Goal: Transaction & Acquisition: Register for event/course

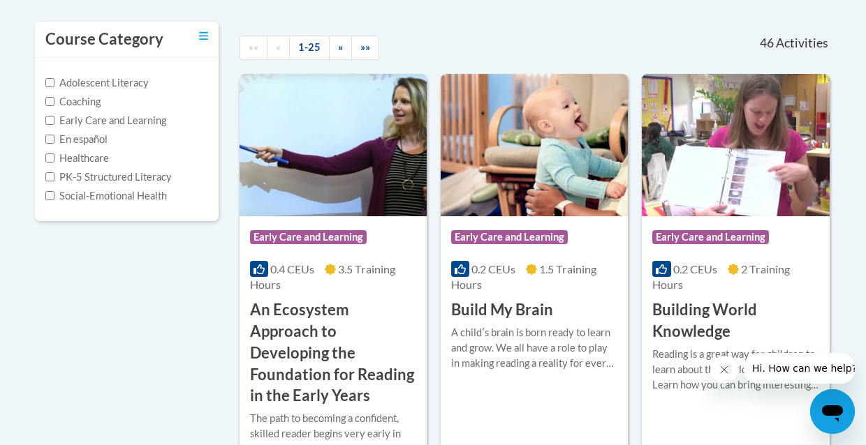
scroll to position [339, 0]
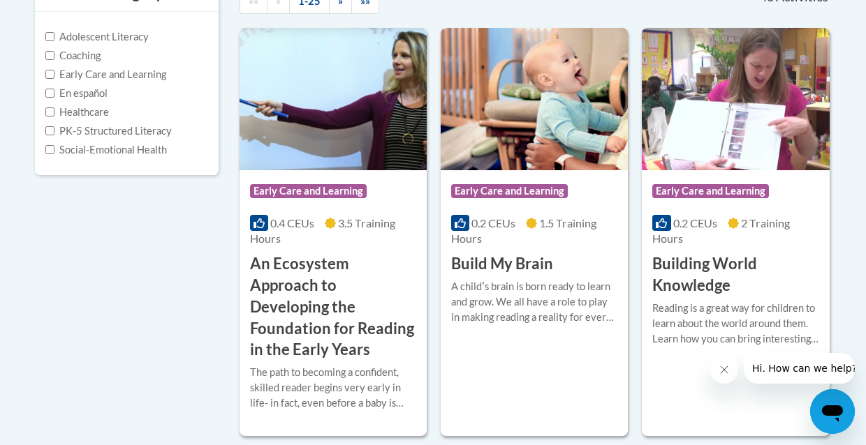
click at [789, 202] on div "Course Category: Early Care and Learning" at bounding box center [735, 192] width 166 height 31
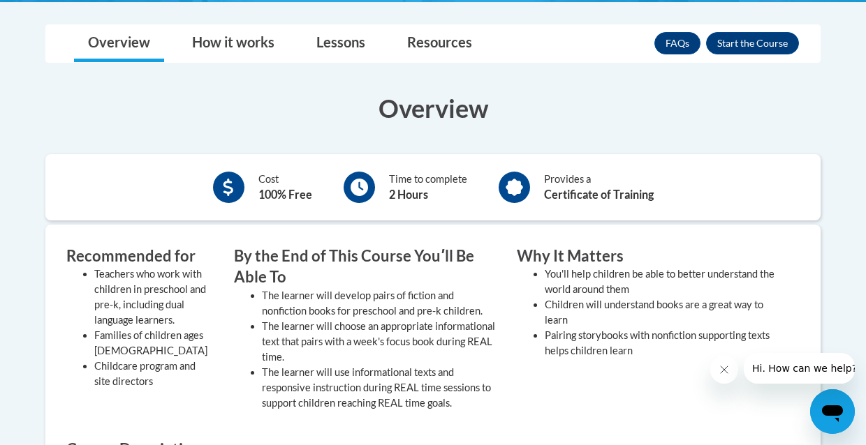
scroll to position [339, 0]
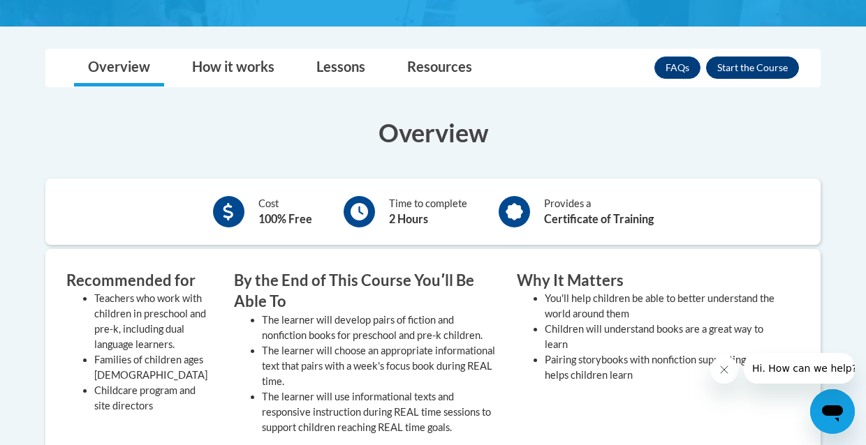
click at [763, 66] on button "Enroll" at bounding box center [752, 68] width 93 height 22
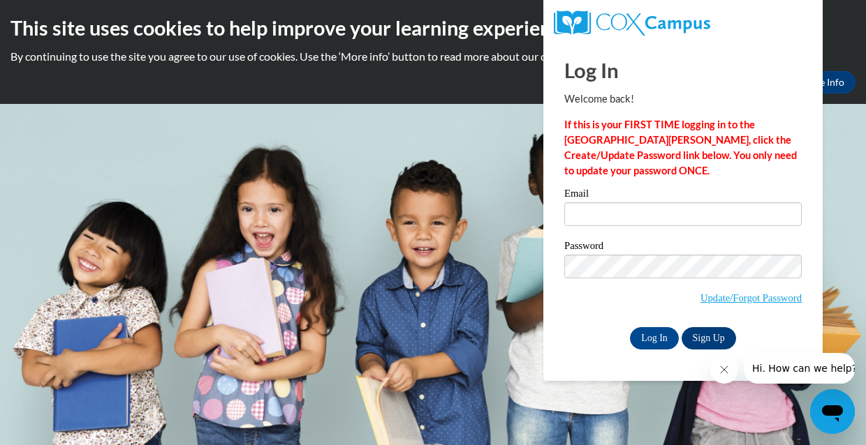
click at [705, 341] on link "Sign Up" at bounding box center [709, 338] width 54 height 22
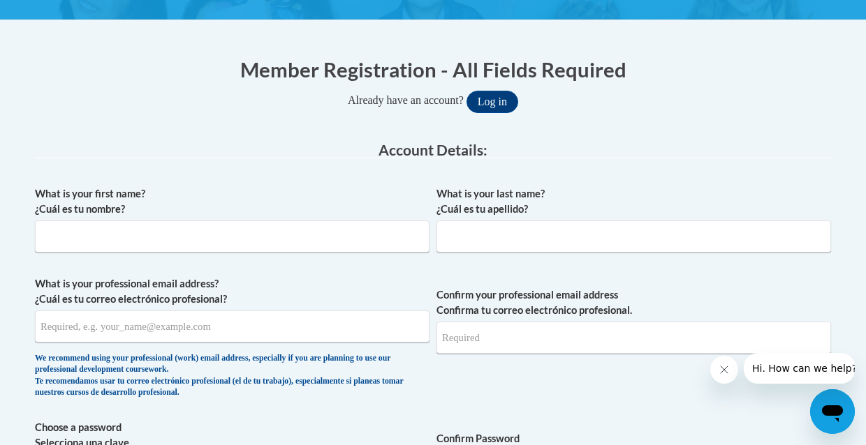
scroll to position [267, 0]
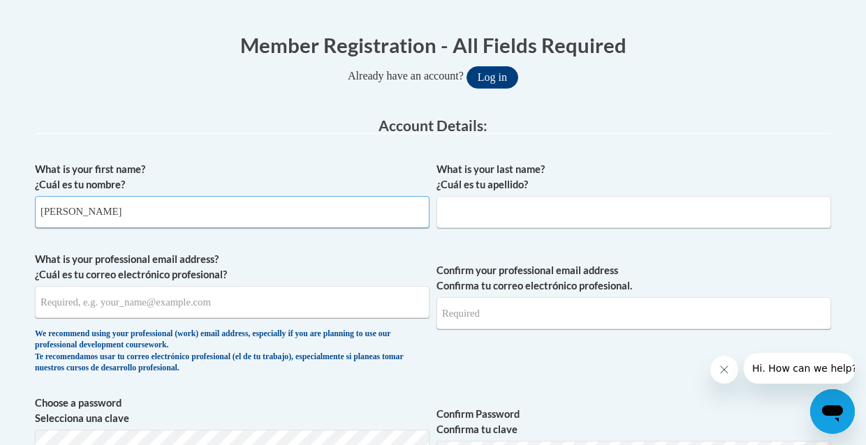
type input "Areli"
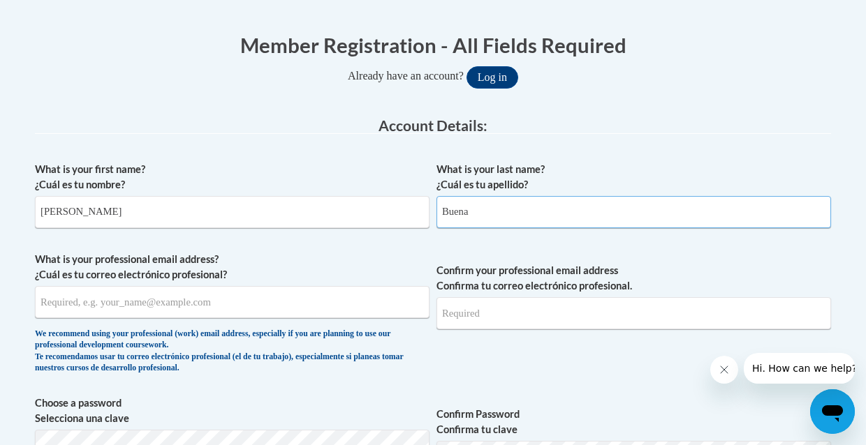
type input "Buena"
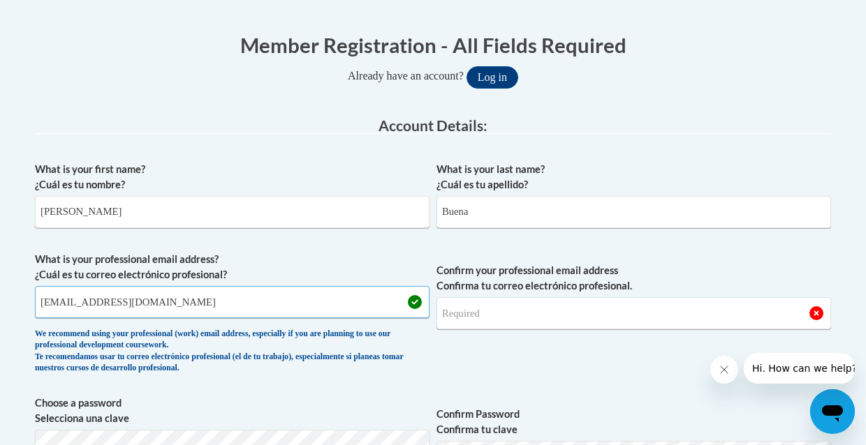
type input "Arelybuena2715@gmail.com"
click at [496, 76] on button "Log in" at bounding box center [492, 77] width 52 height 22
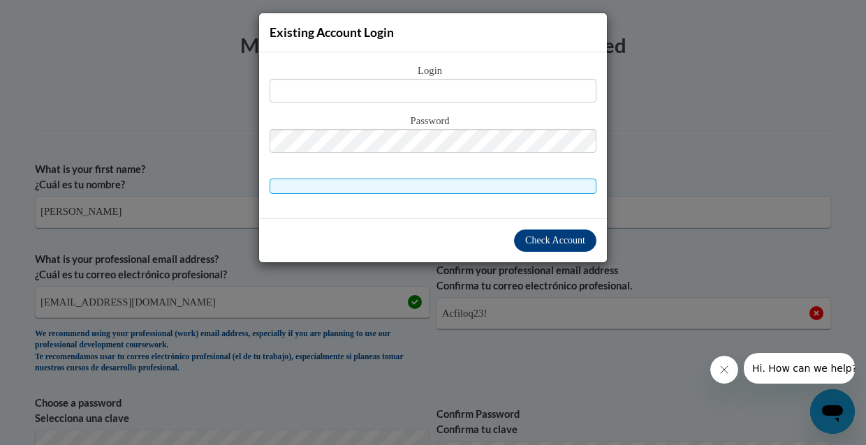
click at [675, 52] on div "Existing Account Login Login Password" at bounding box center [433, 222] width 866 height 445
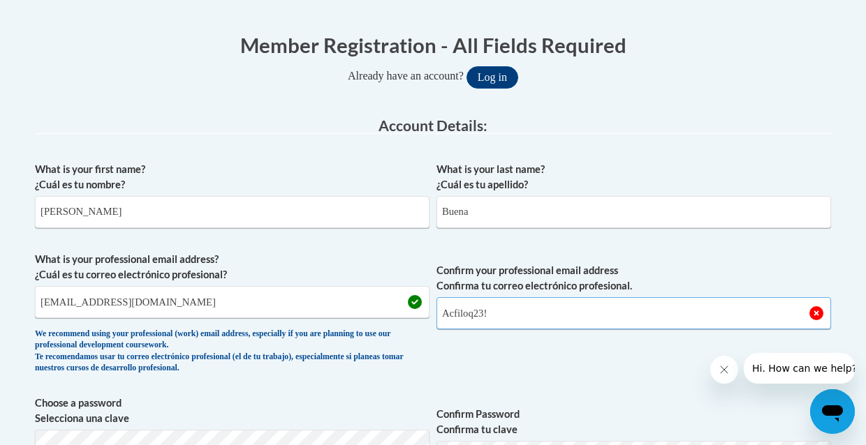
click at [543, 309] on input "Acfiloq23!" at bounding box center [633, 313] width 395 height 32
type input "A"
type input "Arelybuena2715@gmail.com"
click at [496, 76] on button "Log in" at bounding box center [492, 77] width 52 height 22
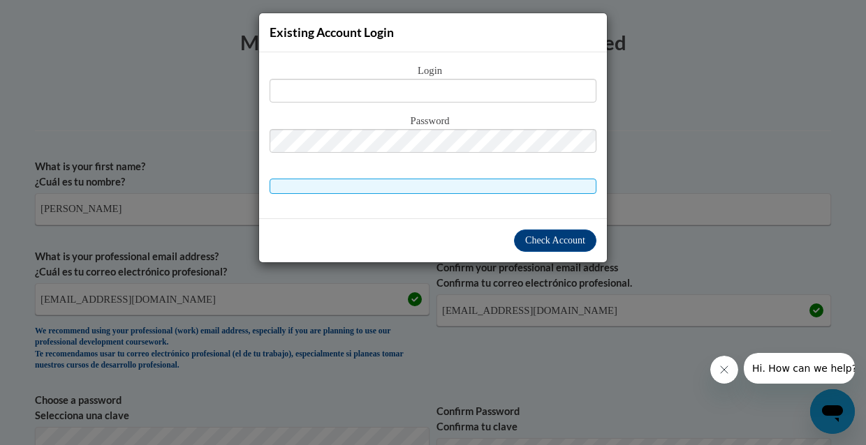
click at [509, 348] on div "Existing Account Login Login Password" at bounding box center [433, 222] width 866 height 445
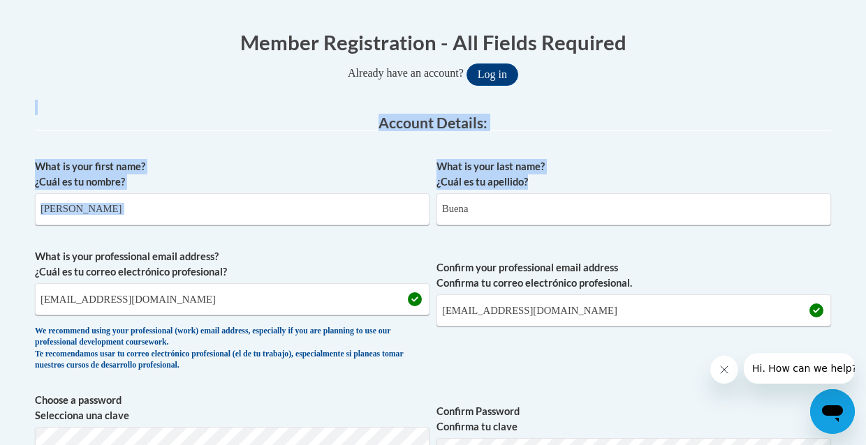
drag, startPoint x: 840, startPoint y: 110, endPoint x: 846, endPoint y: 186, distance: 77.1
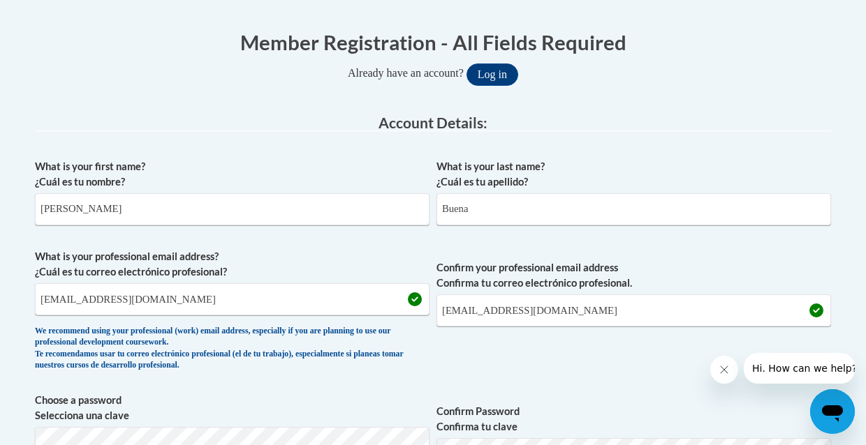
click at [686, 274] on label "Confirm your professional email address Confirma tu correo electrónico profesio…" at bounding box center [633, 275] width 395 height 31
click at [686, 295] on input "Arelybuena2715@gmail.com" at bounding box center [633, 311] width 395 height 32
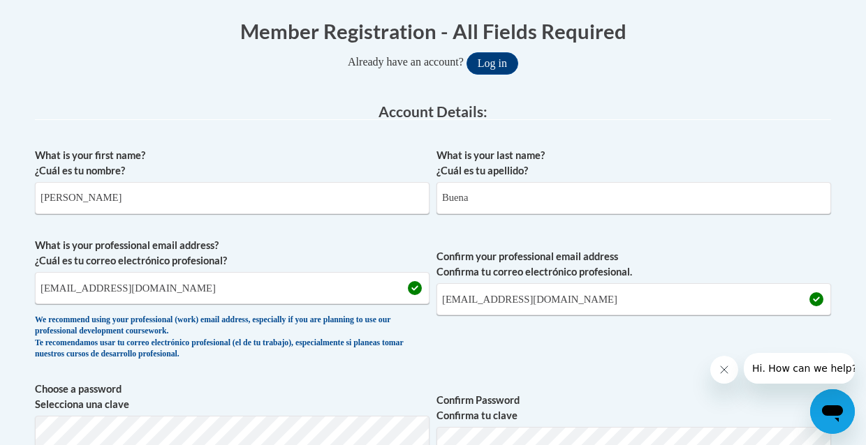
scroll to position [756, 0]
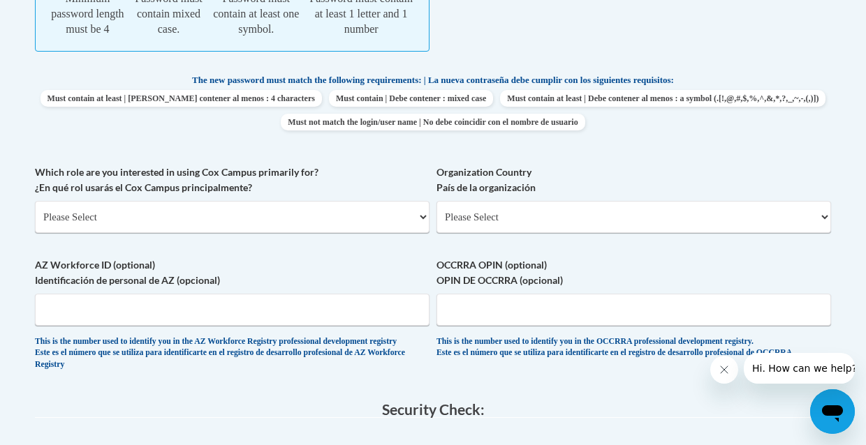
drag, startPoint x: 816, startPoint y: 61, endPoint x: 798, endPoint y: 67, distance: 18.6
drag, startPoint x: 525, startPoint y: 56, endPoint x: 485, endPoint y: 50, distance: 40.9
click at [145, 34] on div "Password must contain mixed case." at bounding box center [169, 14] width 73 height 46
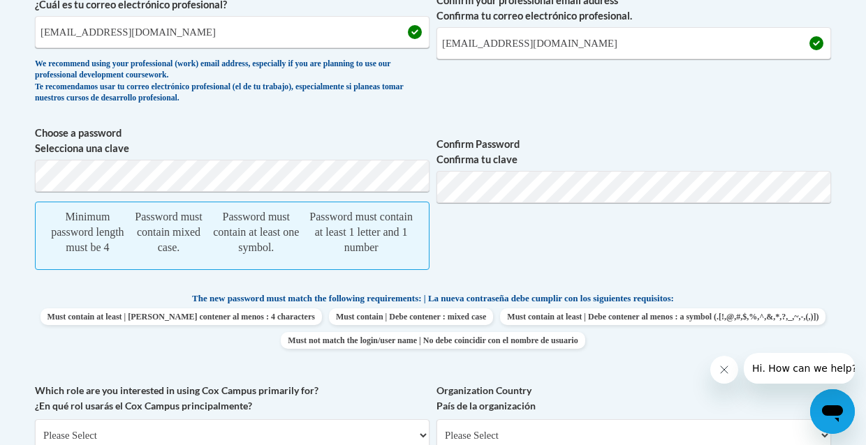
scroll to position [513, 0]
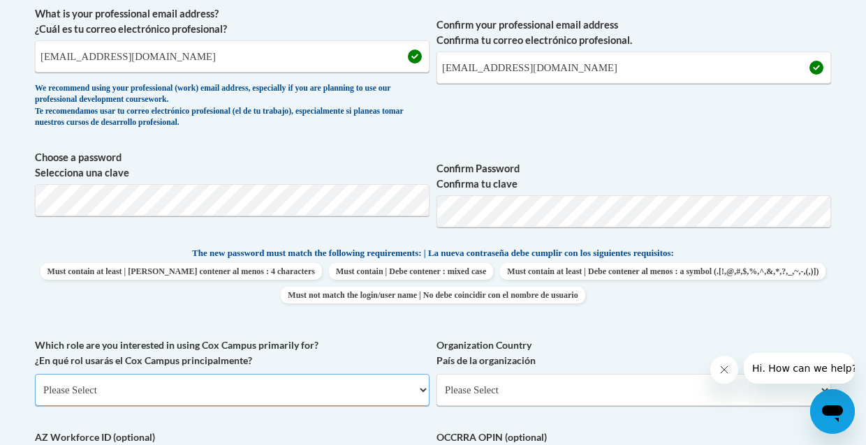
select select "fbf2d438-af2f-41f8-98f1-81c410e29de3"
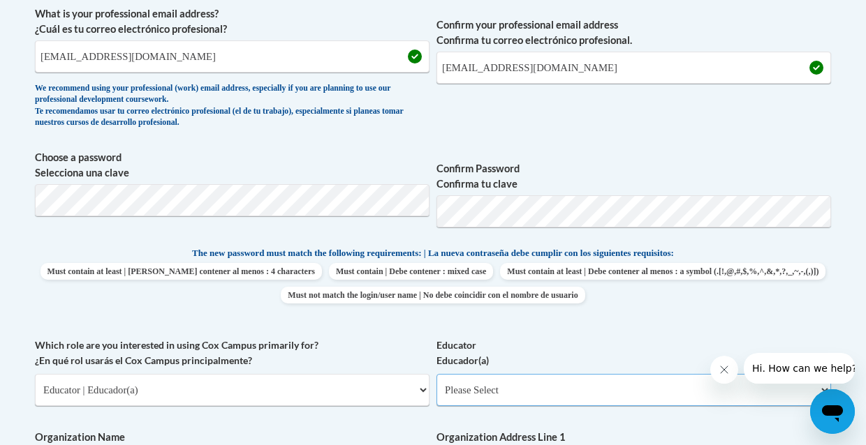
select select "5e2af403-4f2c-4e49-a02f-103e55d7b75b"
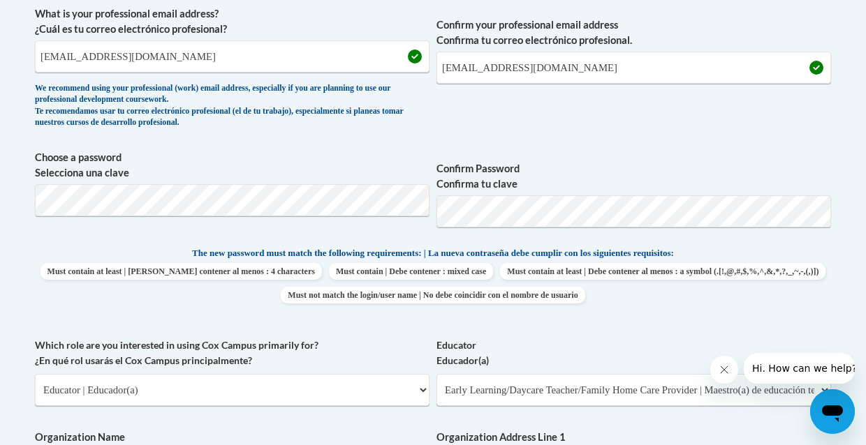
click at [348, 430] on label "Organization Name" at bounding box center [232, 437] width 395 height 15
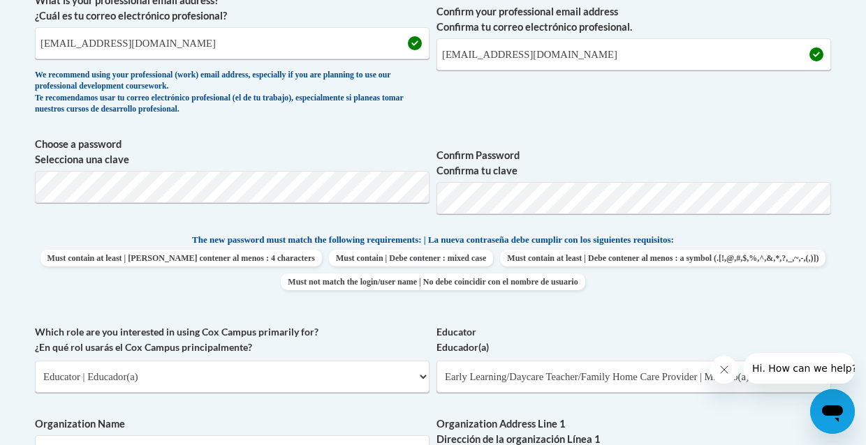
scroll to position [757, 0]
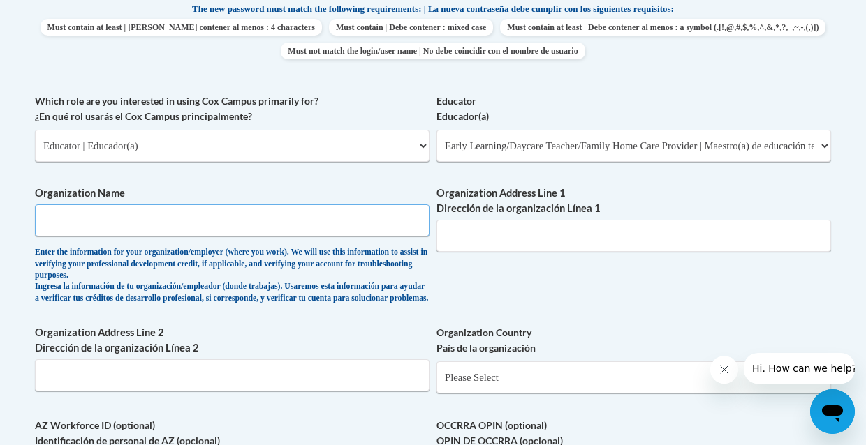
click at [175, 213] on input "Organization Name" at bounding box center [232, 221] width 395 height 32
click at [463, 220] on input "Organization Address Line 1 Dirección de la organización Línea 1" at bounding box center [633, 236] width 395 height 32
click at [265, 205] on input "Primrose" at bounding box center [232, 221] width 395 height 32
type input "Primrose School at Pelham"
type input "124 Milestone way Greenville Sc"
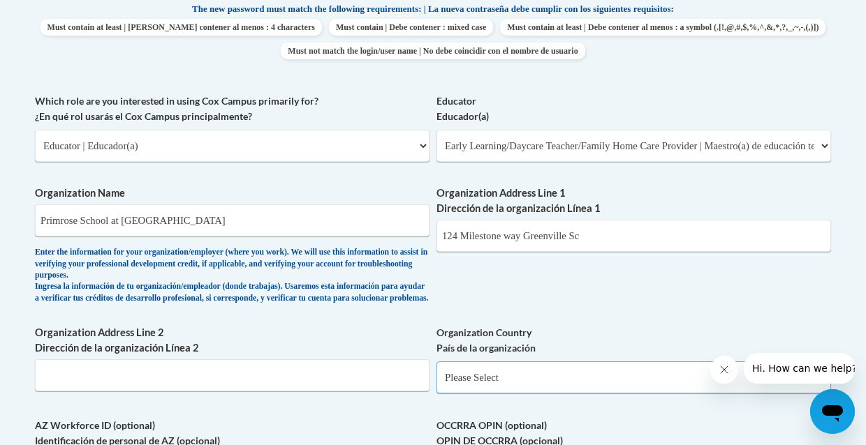
select select "ad49bcad-a171-4b2e-b99c-48b446064914"
select select
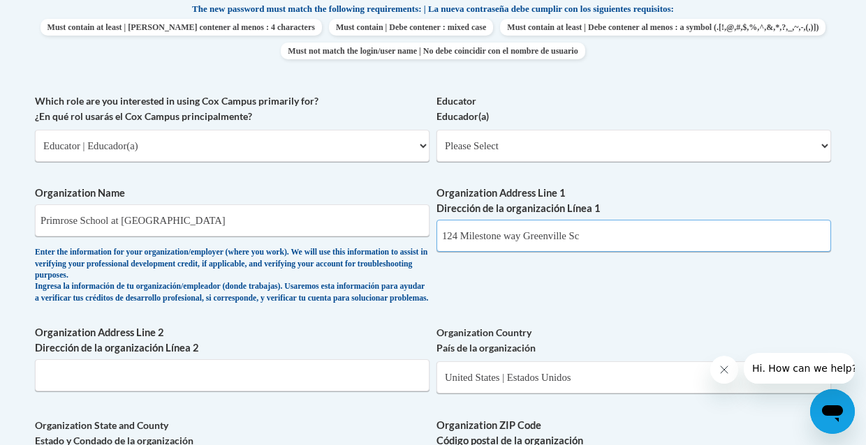
click at [616, 237] on input "124 Milestone way Greenville Sc" at bounding box center [633, 236] width 395 height 32
click at [626, 325] on label "Organization Country País de la organización" at bounding box center [633, 340] width 395 height 31
click at [626, 362] on select "Please Select United States | Estados Unidos Outside of the United States | Fue…" at bounding box center [633, 378] width 395 height 32
click at [377, 319] on div "What is your first name? ¿Cuál es tu nombre? Areli What is your last name? ¿Cuá…" at bounding box center [433, 183] width 796 height 1036
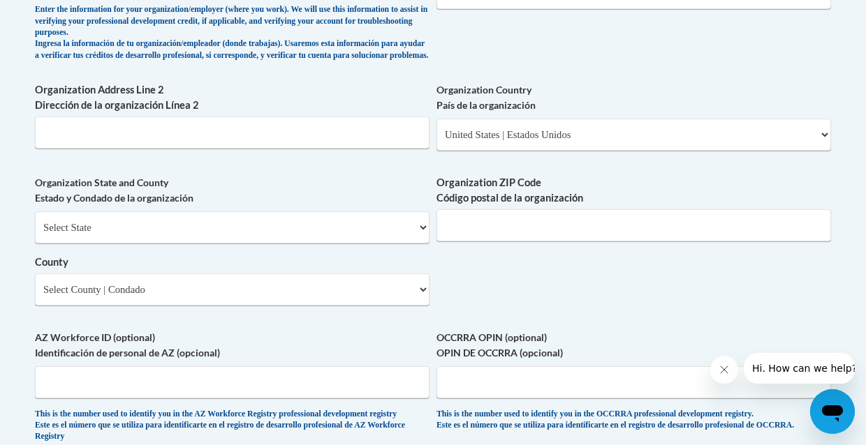
scroll to position [1048, 0]
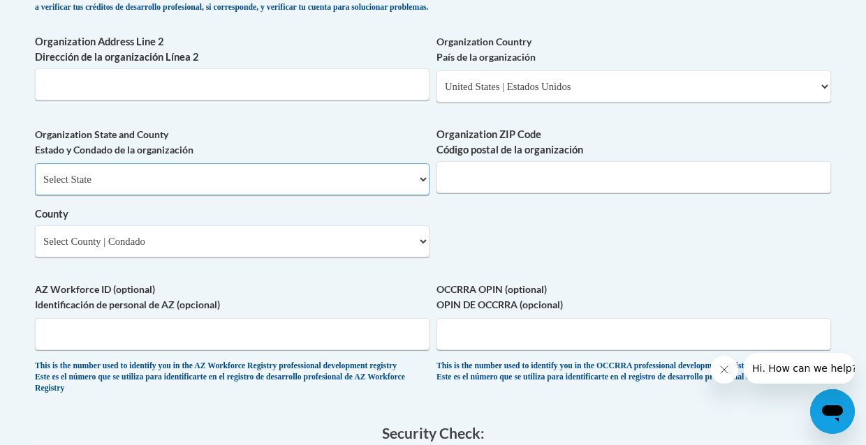
select select "South Carolina"
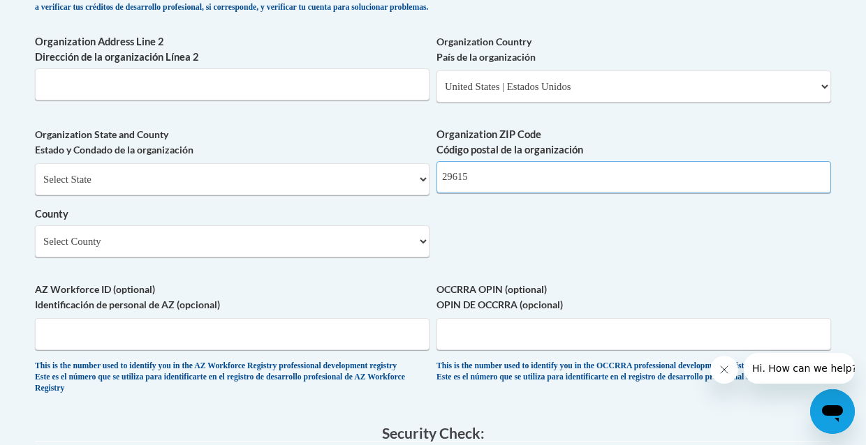
type input "29615"
select select "Greenville"
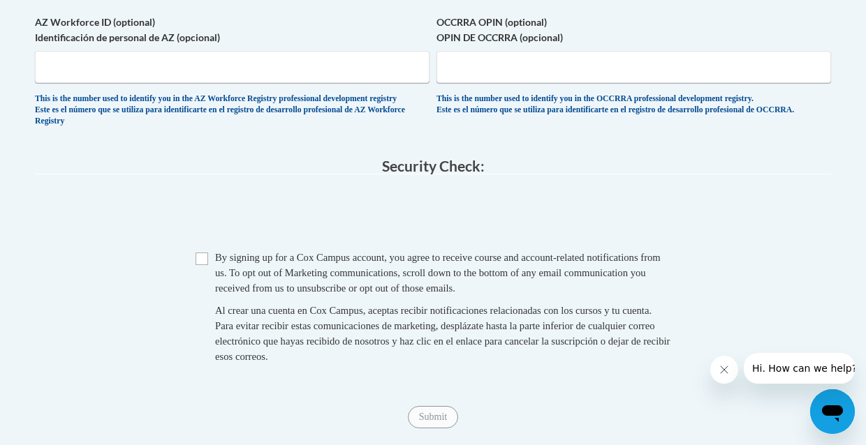
scroll to position [1364, 0]
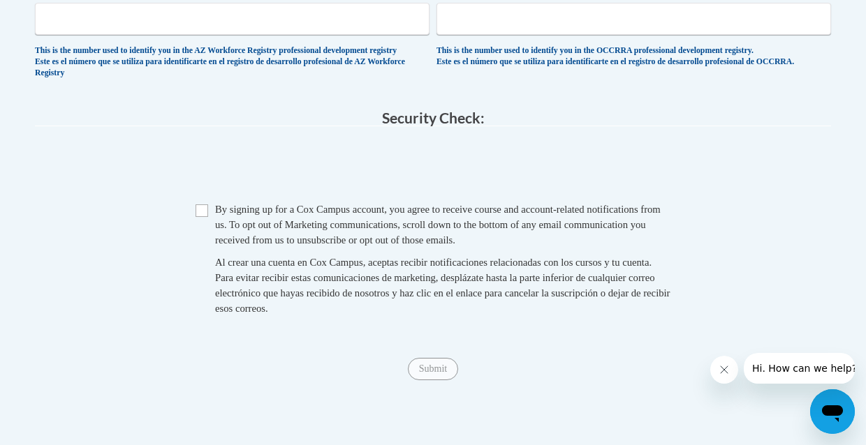
click at [200, 205] on input "Checkbox" at bounding box center [202, 211] width 13 height 13
checkbox input "true"
click at [425, 358] on input "Submit" at bounding box center [433, 369] width 50 height 22
